Goal: Download file/media

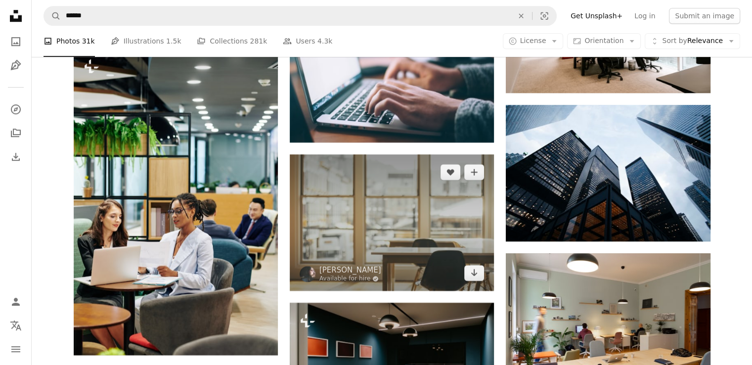
scroll to position [4617, 0]
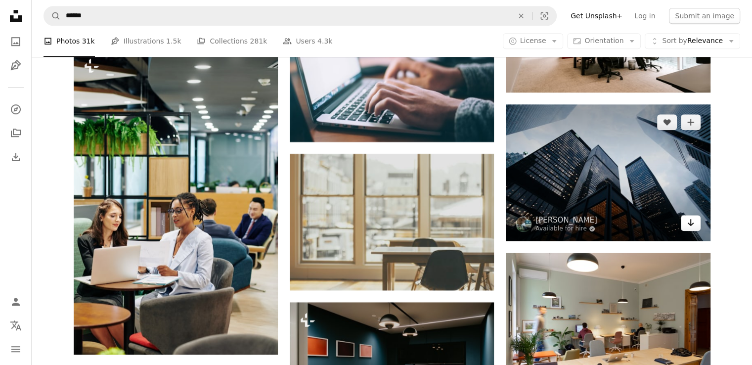
click at [692, 224] on icon "Download" at bounding box center [690, 222] width 6 height 7
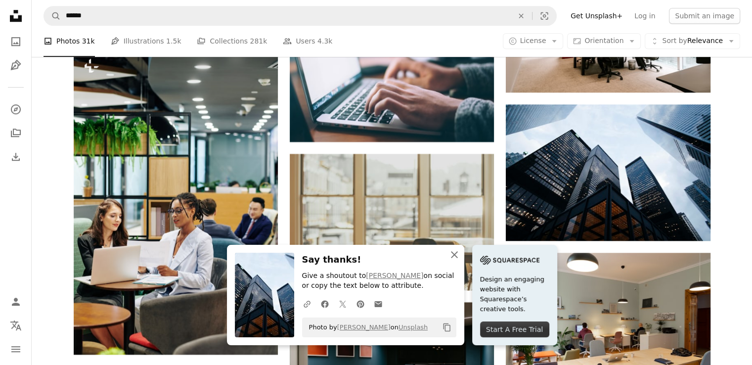
click at [457, 252] on icon "button" at bounding box center [454, 254] width 7 height 7
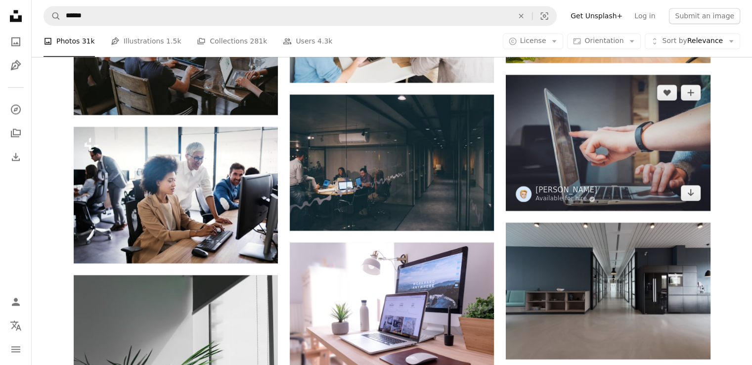
scroll to position [1680, 0]
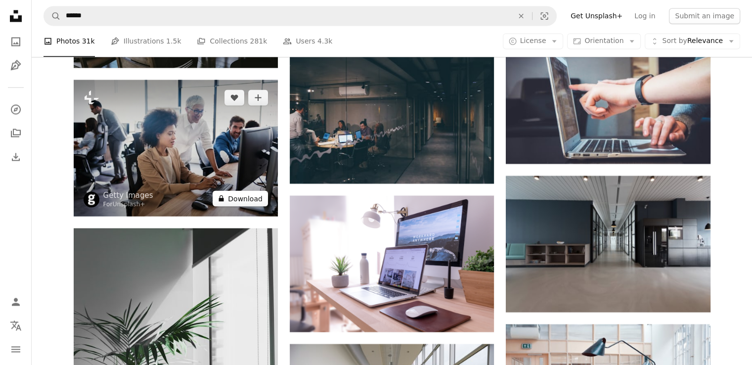
click at [241, 200] on button "A lock Download" at bounding box center [239, 198] width 55 height 16
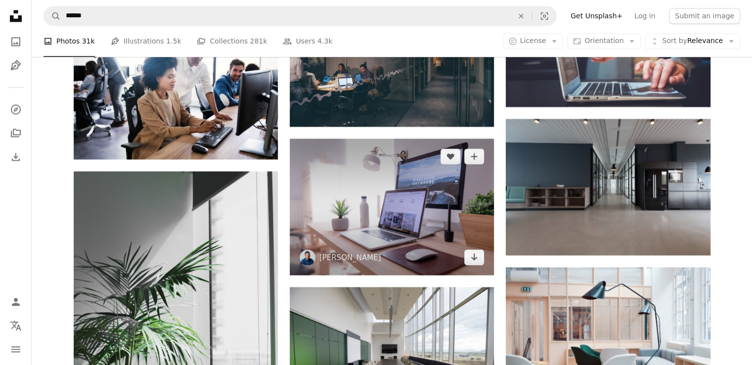
scroll to position [1779, 0]
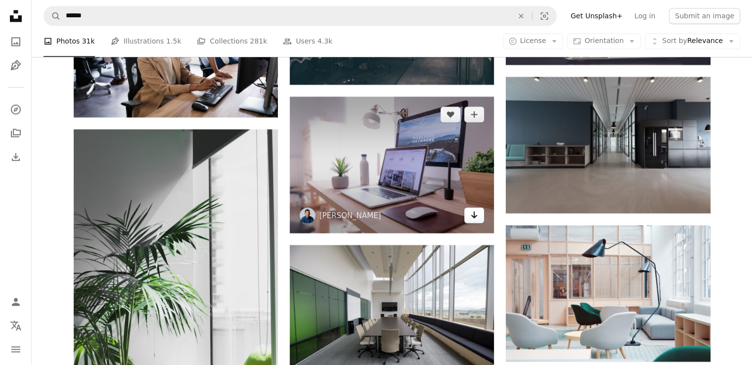
click at [474, 218] on icon "Arrow pointing down" at bounding box center [474, 215] width 8 height 12
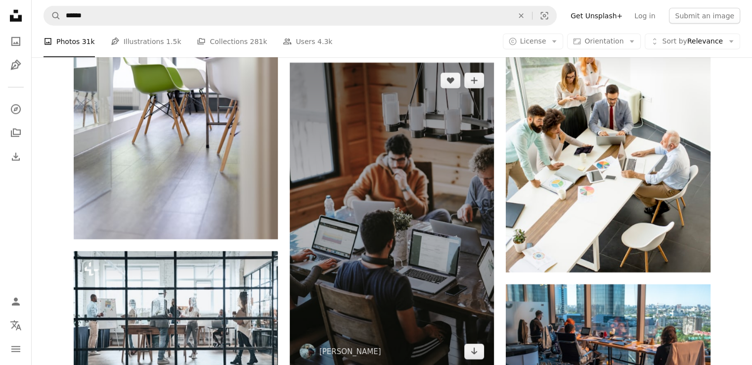
scroll to position [2817, 0]
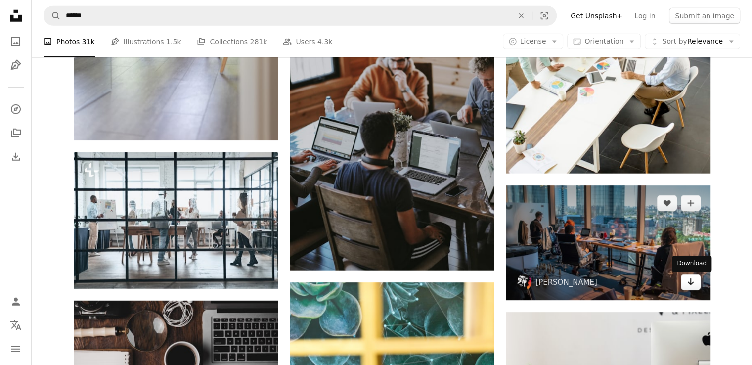
click at [689, 286] on icon "Arrow pointing down" at bounding box center [690, 282] width 8 height 12
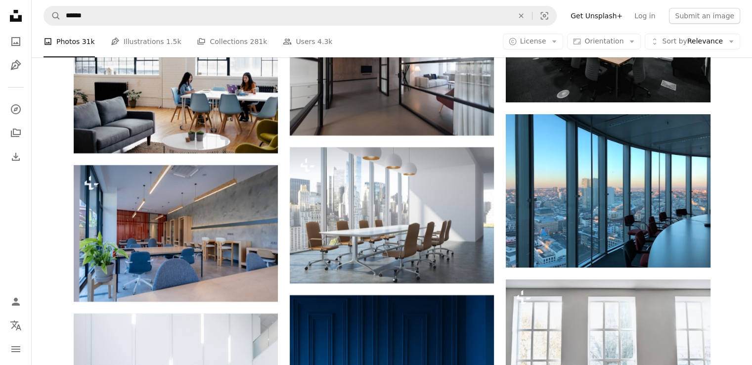
scroll to position [3558, 0]
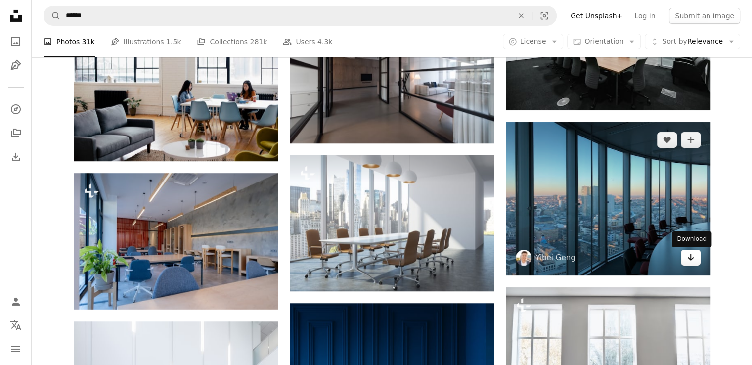
click at [688, 260] on icon "Arrow pointing down" at bounding box center [690, 257] width 8 height 12
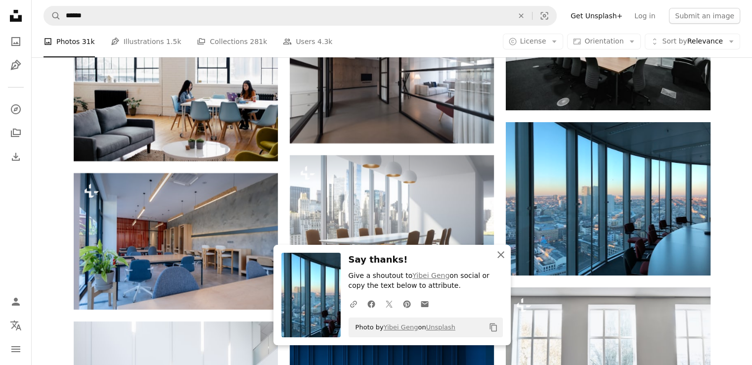
click at [501, 255] on icon "button" at bounding box center [500, 254] width 7 height 7
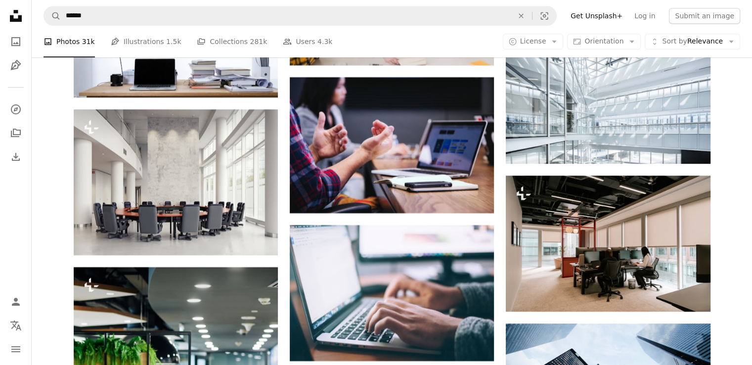
scroll to position [4497, 0]
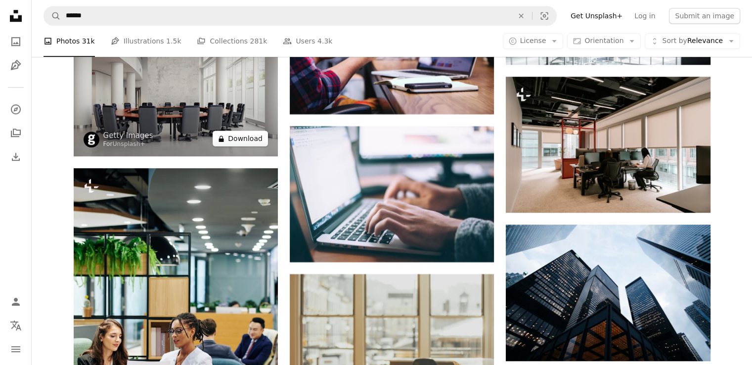
click at [250, 143] on button "A lock Download" at bounding box center [239, 138] width 55 height 16
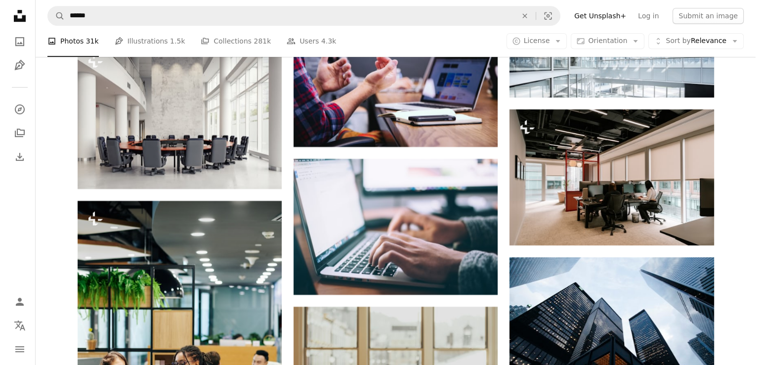
scroll to position [4398, 0]
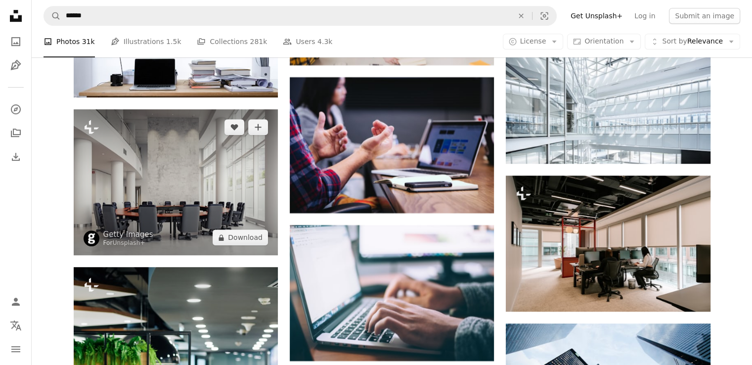
click at [197, 143] on img at bounding box center [176, 182] width 204 height 146
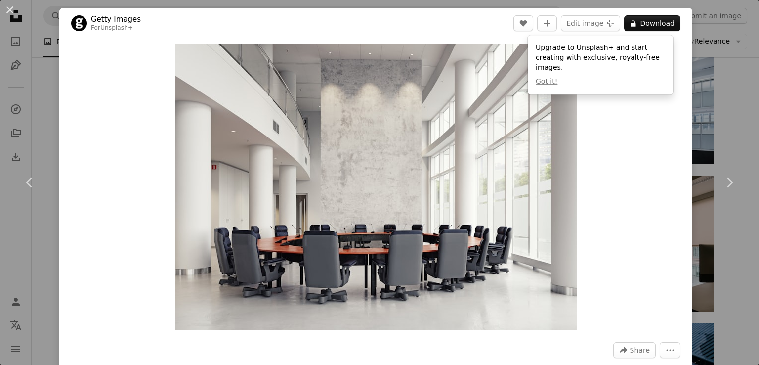
click at [609, 127] on div "Zoom in" at bounding box center [375, 187] width 633 height 296
